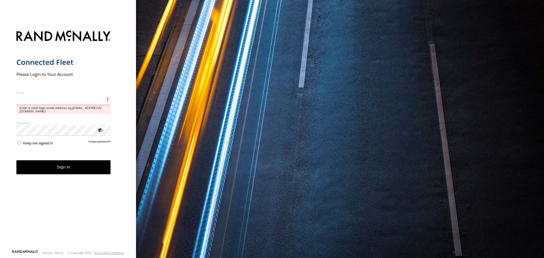
type input "**********"
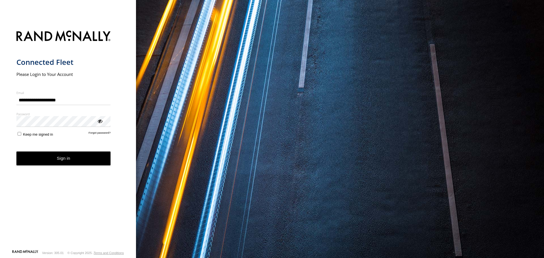
click at [35, 164] on button "Sign in" at bounding box center [63, 159] width 94 height 14
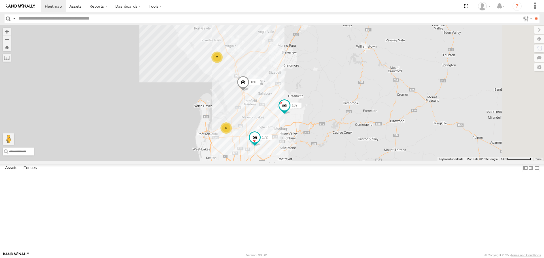
drag, startPoint x: 340, startPoint y: 173, endPoint x: 293, endPoint y: 122, distance: 69.2
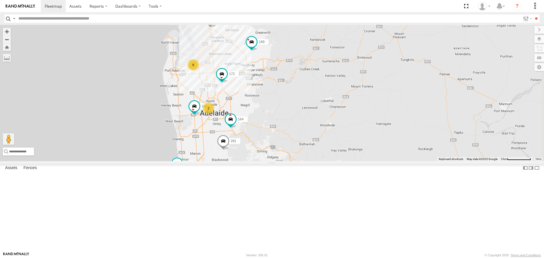
drag, startPoint x: 298, startPoint y: 132, endPoint x: 295, endPoint y: 95, distance: 37.3
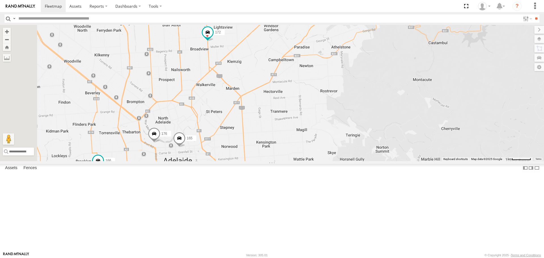
drag, startPoint x: 265, startPoint y: 155, endPoint x: 265, endPoint y: 89, distance: 65.5
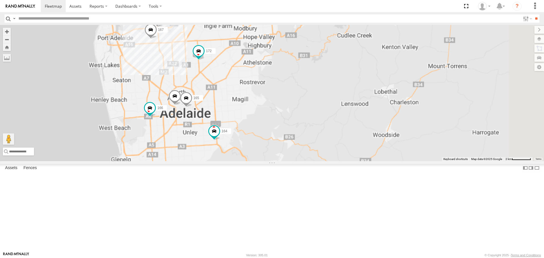
drag, startPoint x: 228, startPoint y: 88, endPoint x: 243, endPoint y: 112, distance: 28.5
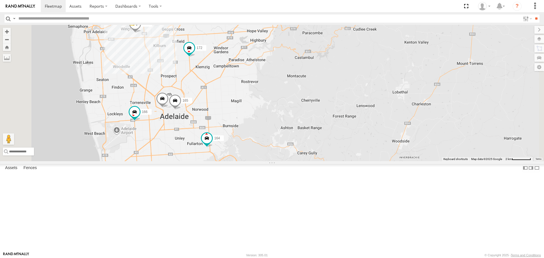
click at [138, 26] on div "4" at bounding box center [132, 19] width 11 height 11
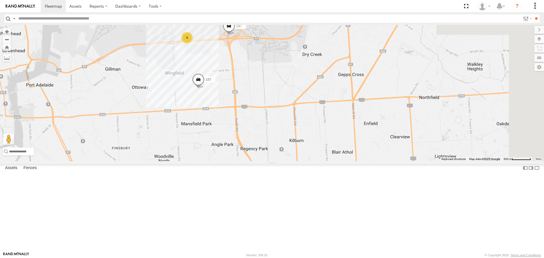
drag, startPoint x: 361, startPoint y: 152, endPoint x: 284, endPoint y: 106, distance: 89.4
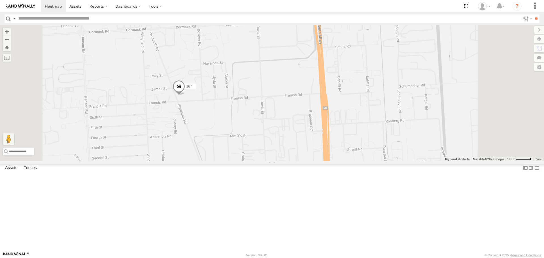
click at [185, 96] on span at bounding box center [179, 87] width 12 height 15
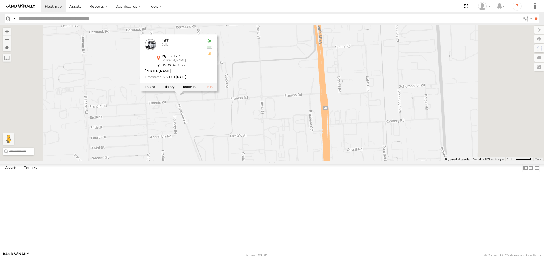
click at [323, 114] on div "178 169 177 172 391 160 164 166 137 167 176 165 167 Bulk Plymouth Rd Wingfield …" at bounding box center [272, 93] width 544 height 136
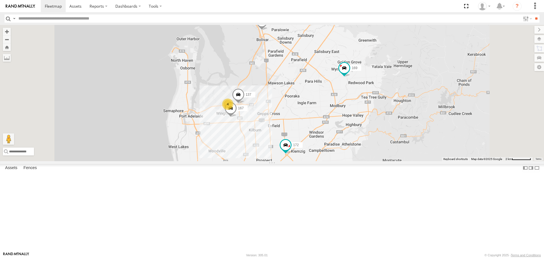
drag, startPoint x: 374, startPoint y: 140, endPoint x: 364, endPoint y: 192, distance: 53.4
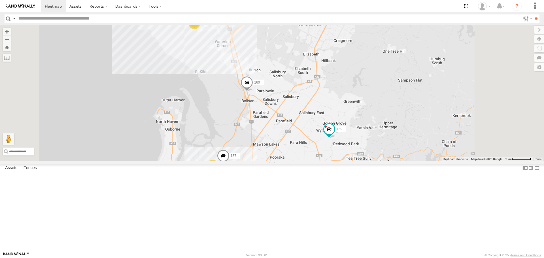
click at [253, 92] on span at bounding box center [247, 84] width 12 height 15
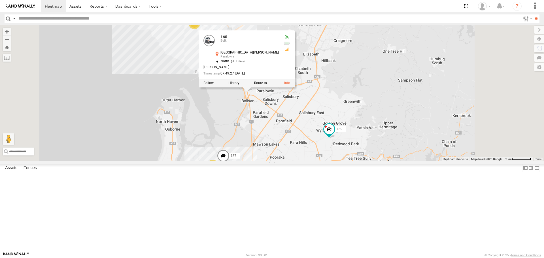
click at [317, 158] on div "178 169 177 172 391 160 164 166 137 167 176 165 4 2 160 Bulk Port Wakefield Rd …" at bounding box center [272, 93] width 544 height 136
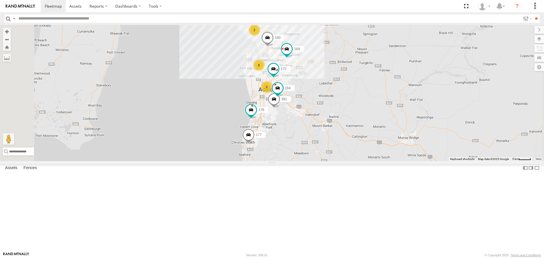
drag, startPoint x: 333, startPoint y: 185, endPoint x: 377, endPoint y: 96, distance: 99.0
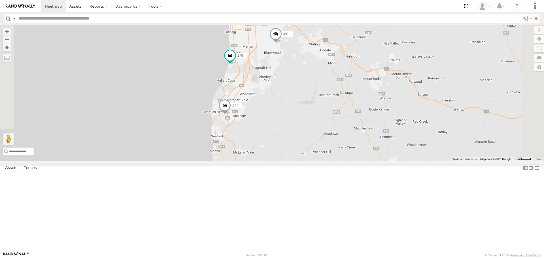
drag, startPoint x: 338, startPoint y: 94, endPoint x: 333, endPoint y: 133, distance: 39.5
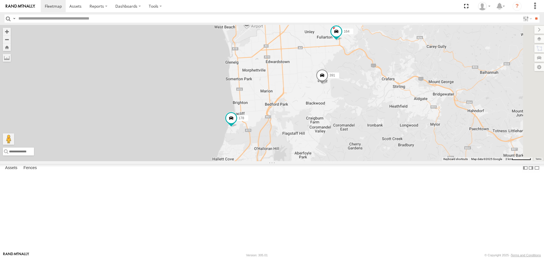
drag, startPoint x: 294, startPoint y: 125, endPoint x: 293, endPoint y: 122, distance: 3.4
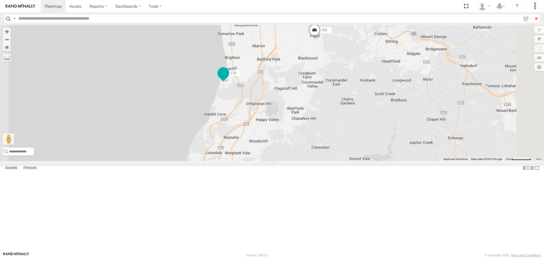
click at [228, 79] on span at bounding box center [223, 73] width 10 height 10
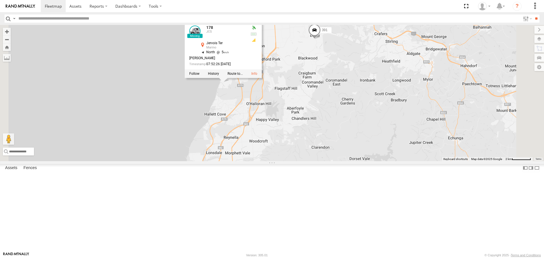
click at [315, 145] on div "178 169 177 172 391 160 164 166 176 165 178 JCS Jervois Ter Marino -35.0453 , 1…" at bounding box center [272, 93] width 544 height 136
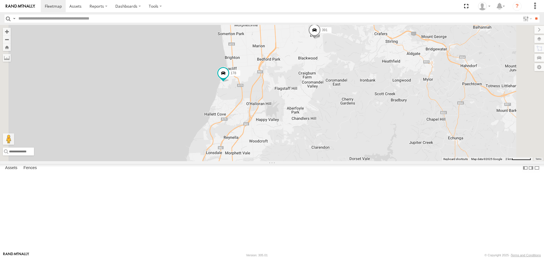
drag, startPoint x: 299, startPoint y: 189, endPoint x: 307, endPoint y: 137, distance: 51.9
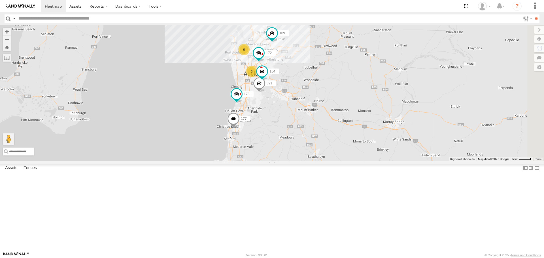
drag, startPoint x: 403, startPoint y: 95, endPoint x: 339, endPoint y: 164, distance: 94.3
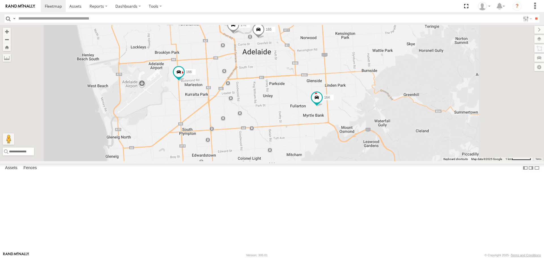
click at [265, 39] on span at bounding box center [258, 30] width 12 height 15
click at [329, 102] on div "178 169 177 172 391 160 164 166 176 165 165 JCS Gawler Pl Adelaide -34.92176 , …" at bounding box center [272, 93] width 544 height 136
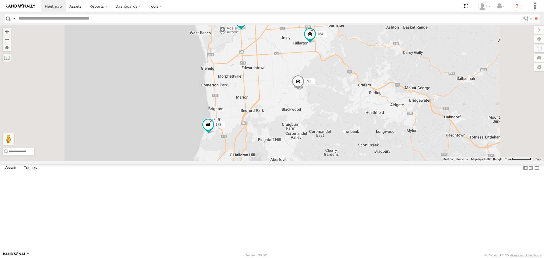
drag, startPoint x: 356, startPoint y: 205, endPoint x: 377, endPoint y: 136, distance: 72.0
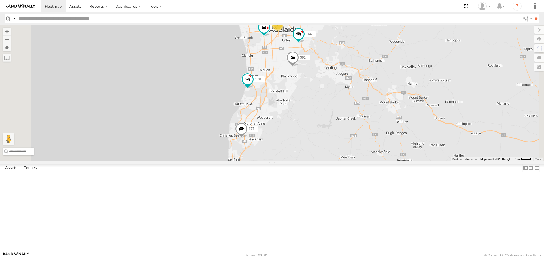
drag, startPoint x: 359, startPoint y: 164, endPoint x: 253, endPoint y: 143, distance: 107.3
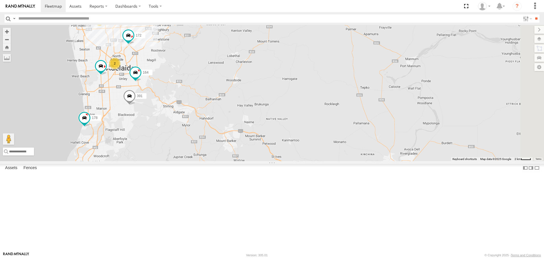
drag, startPoint x: 258, startPoint y: 92, endPoint x: 259, endPoint y: 183, distance: 90.4
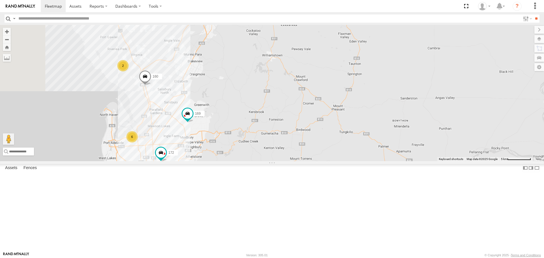
drag, startPoint x: 272, startPoint y: 133, endPoint x: 279, endPoint y: 124, distance: 11.3
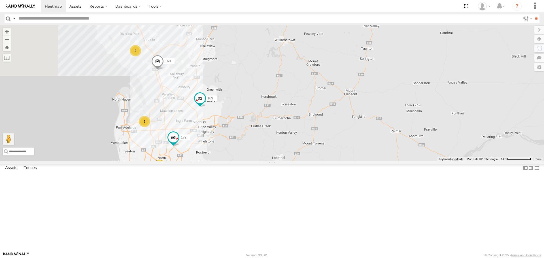
click at [205, 103] on span at bounding box center [200, 98] width 10 height 10
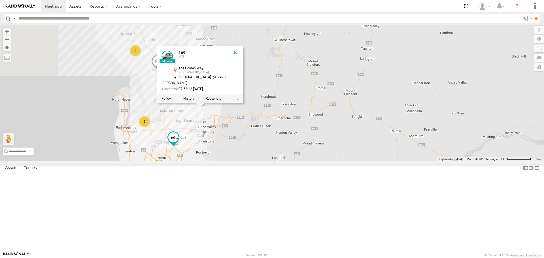
click at [315, 88] on div "178 169 177 172 391 160 164 166 6 2 2 169 JCS The Golden Way Modbury Heights -3…" at bounding box center [272, 93] width 544 height 136
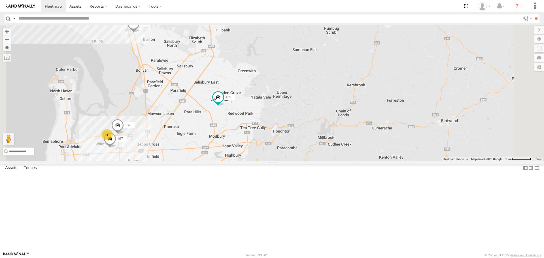
drag, startPoint x: 245, startPoint y: 185, endPoint x: 284, endPoint y: 119, distance: 77.3
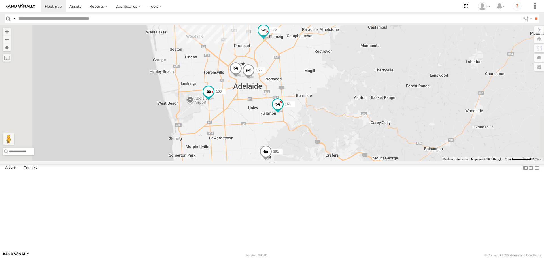
drag, startPoint x: 282, startPoint y: 87, endPoint x: 287, endPoint y: 137, distance: 50.2
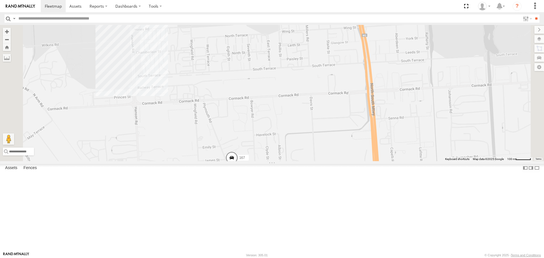
drag, startPoint x: 293, startPoint y: 132, endPoint x: 294, endPoint y: 194, distance: 62.1
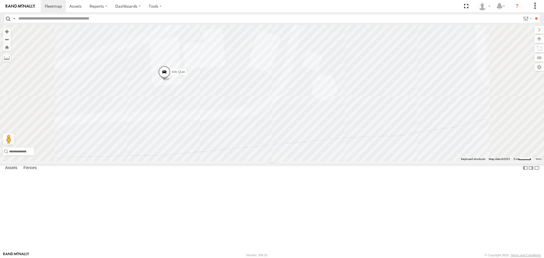
click at [171, 81] on span at bounding box center [164, 73] width 12 height 15
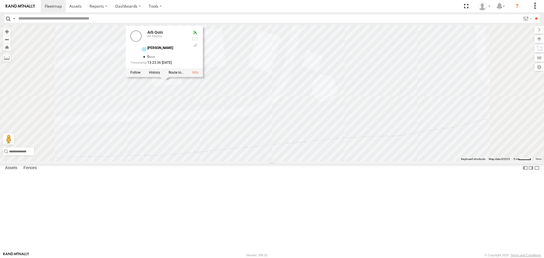
click at [293, 103] on div "178 169 177 172 391 160 164 166 137 167 176 165 Arb Quin 161 168 159 Arb Quin A…" at bounding box center [272, 93] width 544 height 136
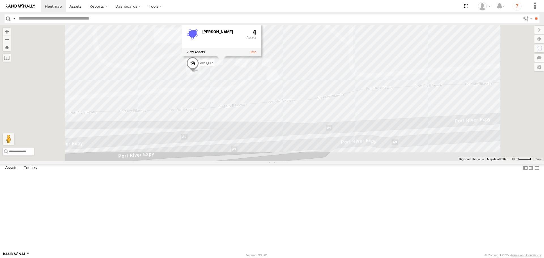
click at [322, 107] on div "178 169 177 172 391 160 164 166 137 167 176 165 Arb Quin 161 2 Wingfield 4" at bounding box center [272, 93] width 544 height 136
click at [352, 116] on div "178 169 177 172 391 160 164 166 137 167 176 165 Arb Quin 161 2 Wingfield 4" at bounding box center [272, 93] width 544 height 136
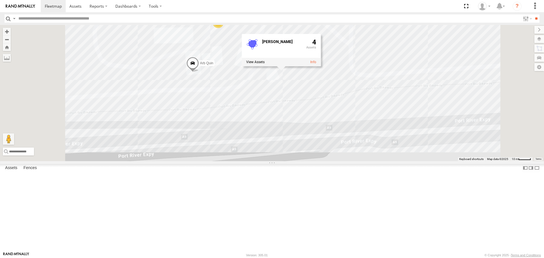
click at [300, 146] on div "178 169 177 172 391 160 164 166 137 167 176 165 Arb Quin 161 2 Wingfield 4" at bounding box center [272, 93] width 544 height 136
click at [313, 88] on div "178 169 177 172 391 160 164 166 137 167 176 165 Arb Quin 161 2" at bounding box center [272, 93] width 544 height 136
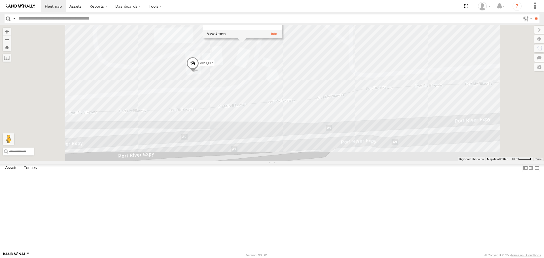
click at [293, 142] on div "178 169 177 172 391 160 164 166 137 167 176 165 Arb Quin 161 2 Wingfield 4" at bounding box center [272, 93] width 544 height 136
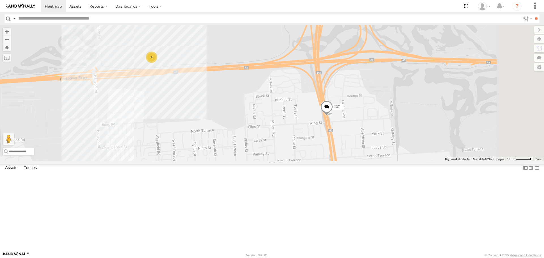
drag, startPoint x: 290, startPoint y: 178, endPoint x: 232, endPoint y: 135, distance: 73.0
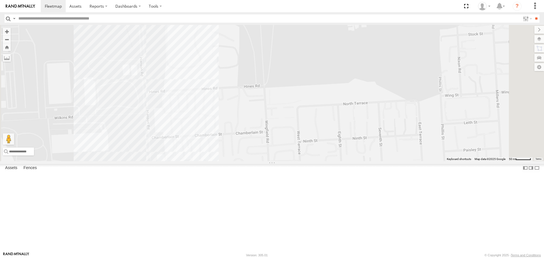
drag, startPoint x: 240, startPoint y: 97, endPoint x: 244, endPoint y: 219, distance: 122.2
click at [215, 130] on div "178 169 177 172 391 160 164 166 137 167 176 165" at bounding box center [272, 93] width 544 height 136
click at [260, 152] on div "178 169 177 172 391 160 164 166 137 167 176 165 New Fence 0" at bounding box center [272, 93] width 544 height 136
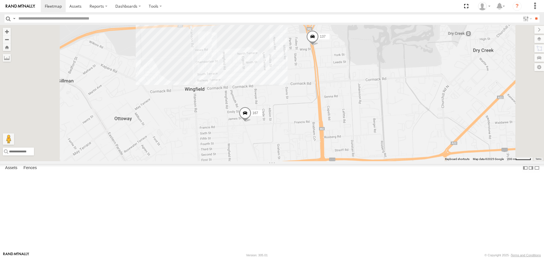
drag, startPoint x: 320, startPoint y: 189, endPoint x: 314, endPoint y: 95, distance: 94.9
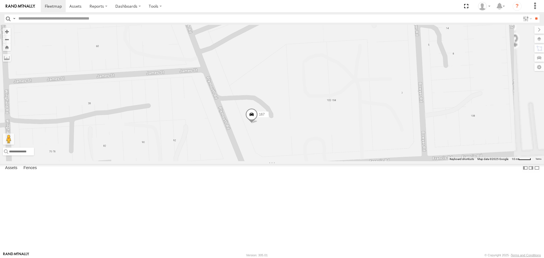
drag, startPoint x: 348, startPoint y: 177, endPoint x: 317, endPoint y: 120, distance: 64.6
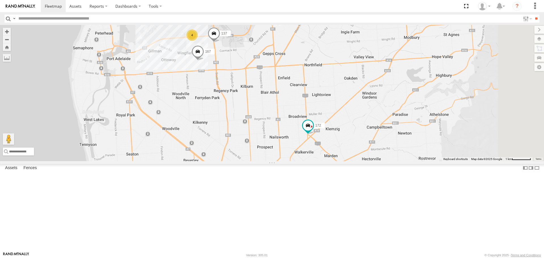
drag, startPoint x: 307, startPoint y: 168, endPoint x: 269, endPoint y: 82, distance: 93.5
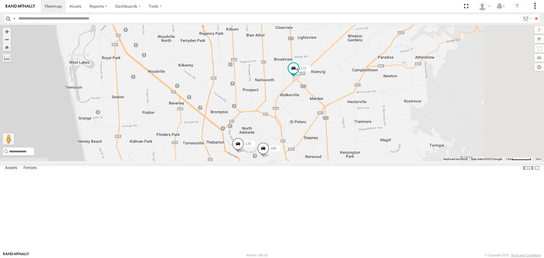
drag, startPoint x: 333, startPoint y: 151, endPoint x: 315, endPoint y: 137, distance: 22.9
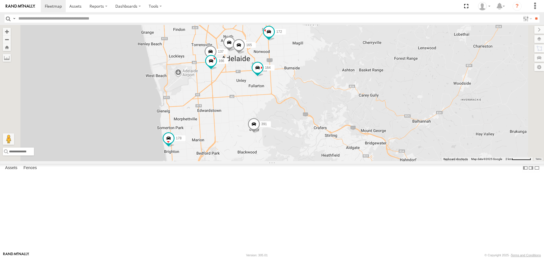
drag, startPoint x: 298, startPoint y: 196, endPoint x: 307, endPoint y: 124, distance: 71.7
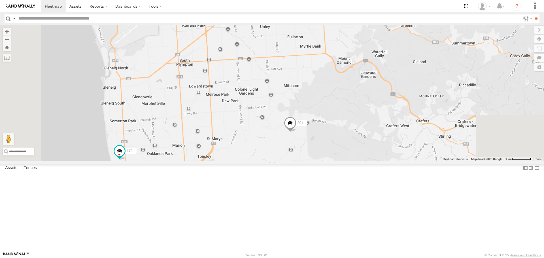
drag, startPoint x: 304, startPoint y: 209, endPoint x: 307, endPoint y: 115, distance: 94.1
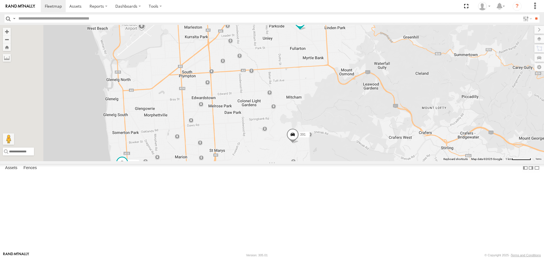
drag, startPoint x: 299, startPoint y: 132, endPoint x: 304, endPoint y: 157, distance: 25.5
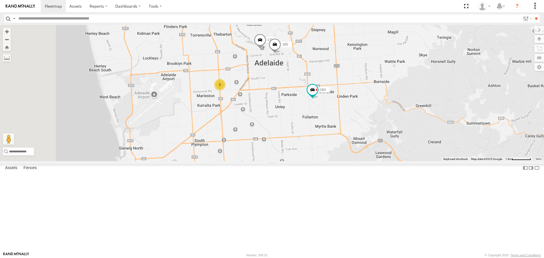
drag, startPoint x: 325, startPoint y: 102, endPoint x: 334, endPoint y: 160, distance: 58.6
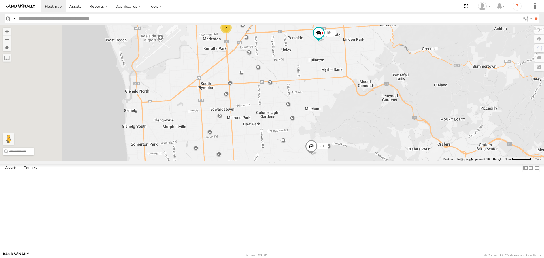
drag, startPoint x: 319, startPoint y: 179, endPoint x: 321, endPoint y: 103, distance: 76.9
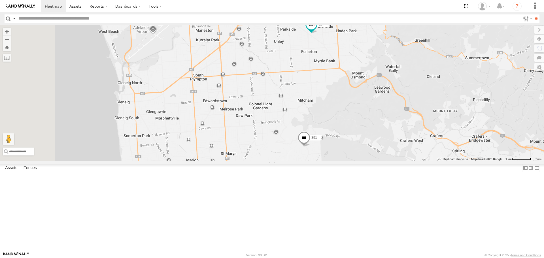
drag, startPoint x: 295, startPoint y: 109, endPoint x: 295, endPoint y: 119, distance: 10.5
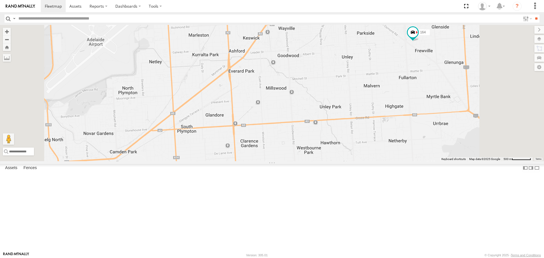
click at [233, 18] on div "2" at bounding box center [226, 12] width 11 height 11
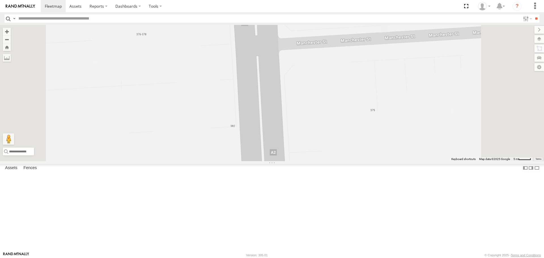
click at [277, 173] on span at bounding box center [272, 168] width 10 height 10
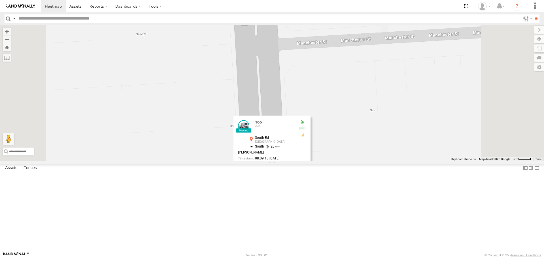
click at [249, 132] on link at bounding box center [243, 125] width 11 height 11
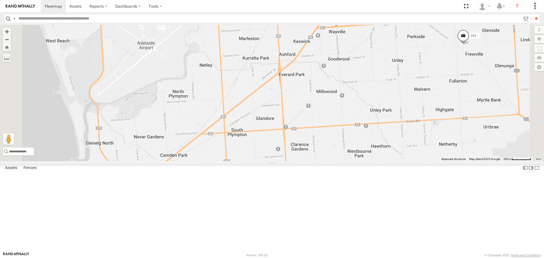
drag, startPoint x: 355, startPoint y: 56, endPoint x: 354, endPoint y: 94, distance: 38.0
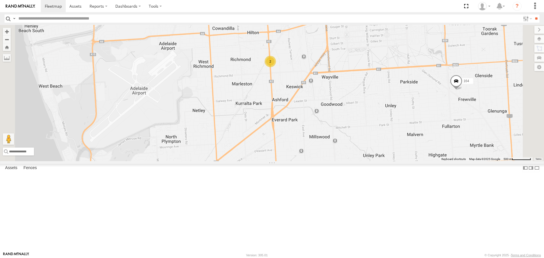
click at [276, 67] on div "2" at bounding box center [270, 61] width 11 height 11
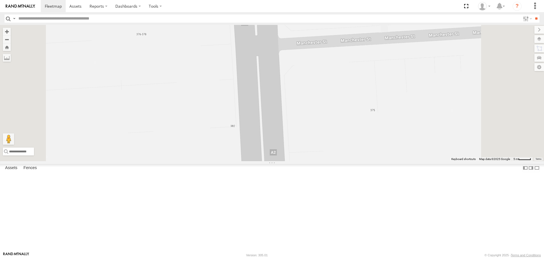
click at [278, 9] on span at bounding box center [272, 1] width 12 height 15
click at [268, 3] on label at bounding box center [262, 1] width 11 height 4
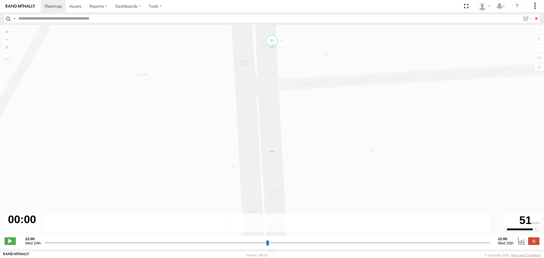
type input "**********"
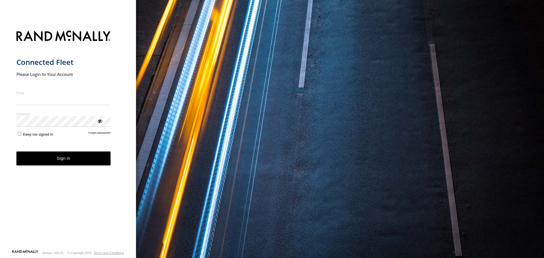
type input "**********"
click at [90, 168] on form "**********" at bounding box center [67, 138] width 103 height 223
click at [54, 161] on button "Sign in" at bounding box center [63, 159] width 94 height 14
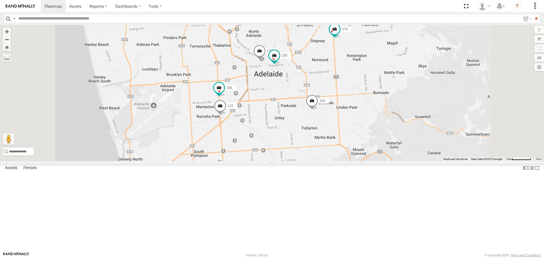
click at [226, 115] on span at bounding box center [220, 107] width 12 height 15
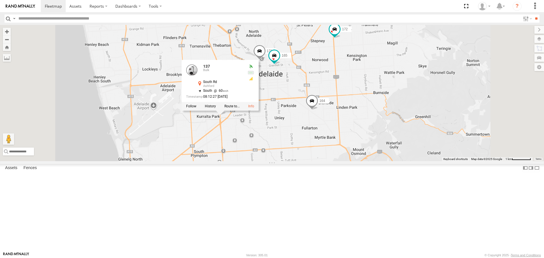
click at [243, 78] on div "137 Bulk" at bounding box center [214, 72] width 57 height 14
click at [198, 76] on link at bounding box center [191, 70] width 11 height 11
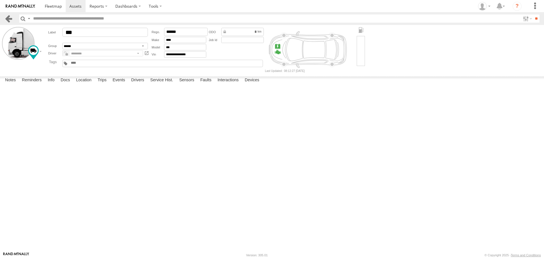
click at [7, 21] on link at bounding box center [9, 18] width 8 height 8
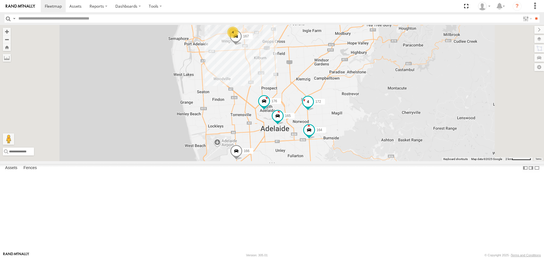
click at [313, 107] on span at bounding box center [308, 102] width 10 height 10
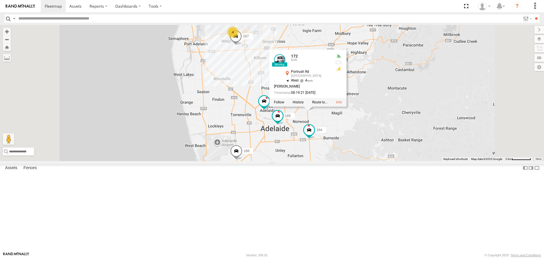
click at [412, 161] on div "178 169 137 391 166 177 4 172 167 164 176 165 172 [GEOGRAPHIC_DATA] -34.91071 ,…" at bounding box center [272, 93] width 544 height 136
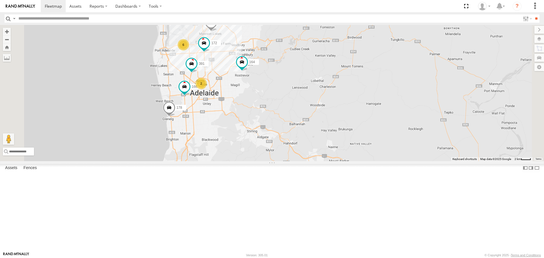
drag, startPoint x: 287, startPoint y: 88, endPoint x: 298, endPoint y: 134, distance: 47.5
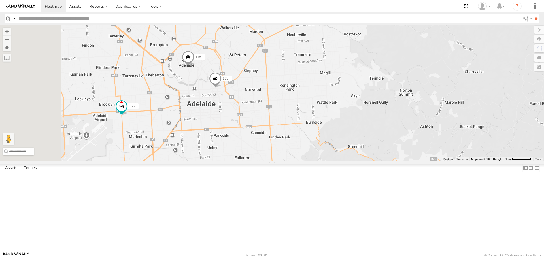
drag, startPoint x: 206, startPoint y: 135, endPoint x: 251, endPoint y: 134, distance: 44.8
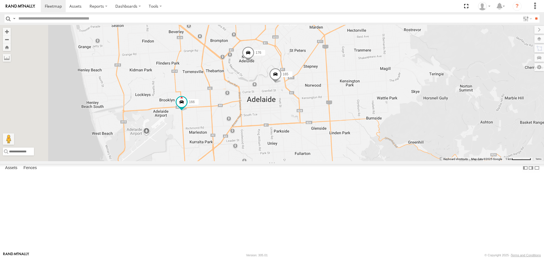
drag, startPoint x: 230, startPoint y: 164, endPoint x: 260, endPoint y: 65, distance: 103.3
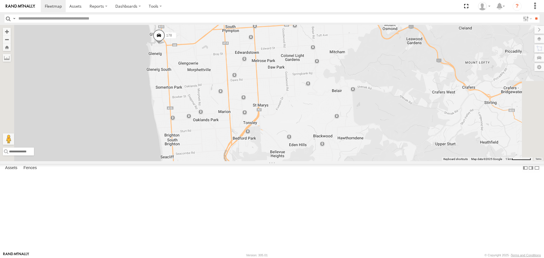
click at [165, 45] on span at bounding box center [159, 36] width 12 height 15
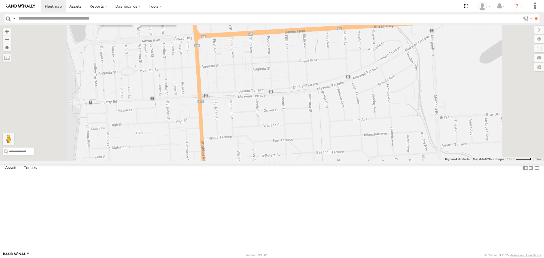
drag, startPoint x: 222, startPoint y: 79, endPoint x: 228, endPoint y: 117, distance: 39.1
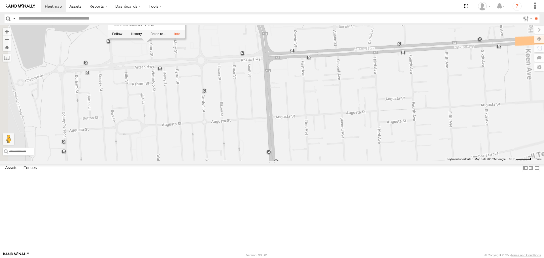
click at [212, 107] on div "178 391 164 166 169 172 137 167 176 165 [GEOGRAPHIC_DATA] -34.97587 , 138.51538…" at bounding box center [272, 93] width 544 height 136
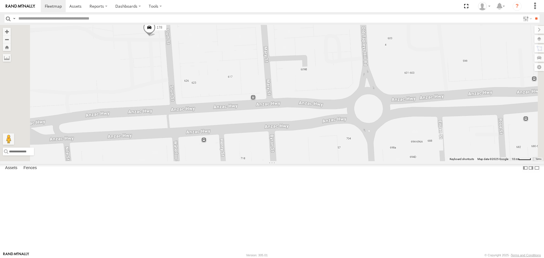
click at [156, 37] on span at bounding box center [149, 29] width 12 height 15
click at [213, 93] on div "178 391 164 166 169 172 137 167 176 165 [GEOGRAPHIC_DATA] -34.97587 , 138.51538…" at bounding box center [272, 93] width 544 height 136
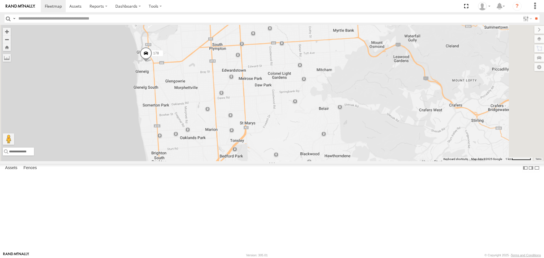
drag, startPoint x: 274, startPoint y: 72, endPoint x: 253, endPoint y: 147, distance: 77.9
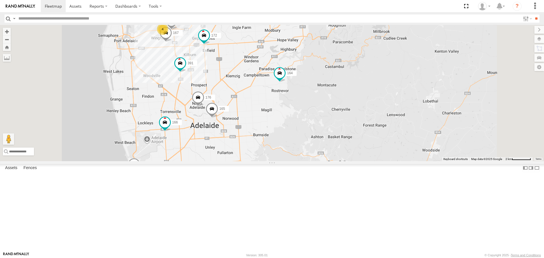
drag, startPoint x: 248, startPoint y: 95, endPoint x: 238, endPoint y: 140, distance: 46.0
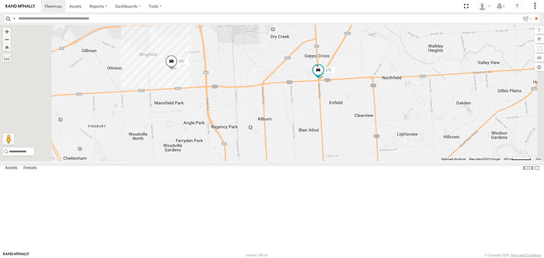
drag, startPoint x: 244, startPoint y: 85, endPoint x: 232, endPoint y: 135, distance: 51.4
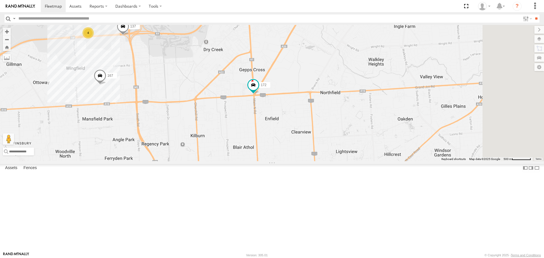
drag, startPoint x: 321, startPoint y: 116, endPoint x: 233, endPoint y: 129, distance: 88.8
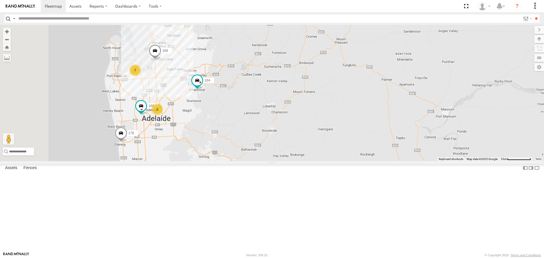
drag, startPoint x: 222, startPoint y: 141, endPoint x: 255, endPoint y: 140, distance: 33.2
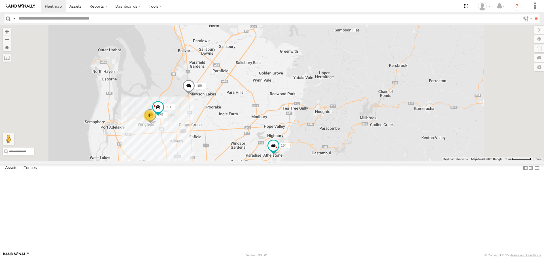
drag, startPoint x: 278, startPoint y: 81, endPoint x: 284, endPoint y: 168, distance: 86.6
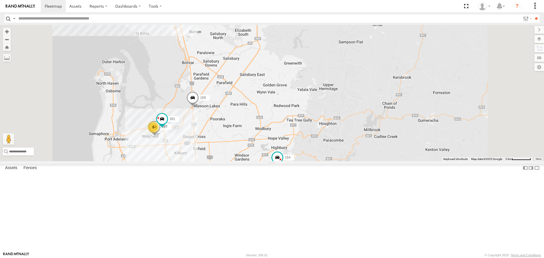
drag, startPoint x: 278, startPoint y: 116, endPoint x: 268, endPoint y: 190, distance: 74.9
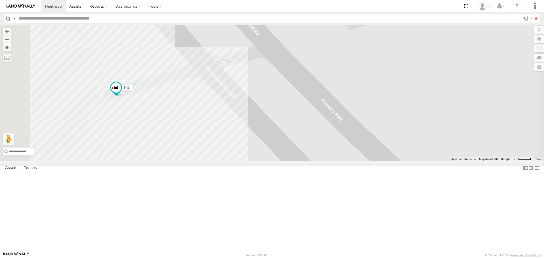
drag, startPoint x: 193, startPoint y: 163, endPoint x: 257, endPoint y: 165, distance: 63.2
click at [257, 161] on div "169 164 166 178 172 391 167 176 165 153 606" at bounding box center [272, 93] width 544 height 136
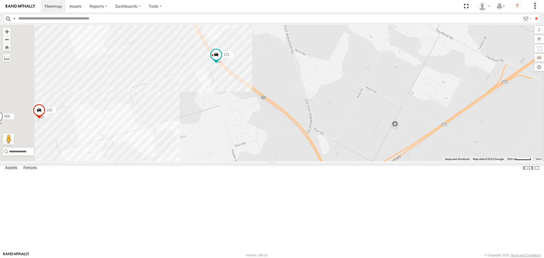
drag, startPoint x: 330, startPoint y: 119, endPoint x: 367, endPoint y: 72, distance: 60.5
